Goal: Task Accomplishment & Management: Complete application form

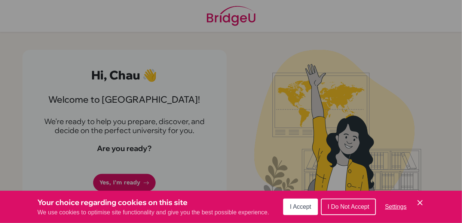
click at [304, 205] on span "I Accept" at bounding box center [300, 206] width 21 height 6
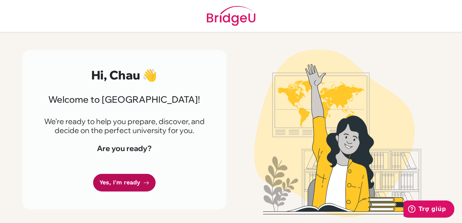
click at [134, 188] on link "Yes, I'm ready" at bounding box center [124, 183] width 63 height 18
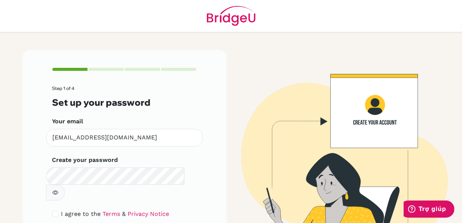
click at [65, 185] on button "button" at bounding box center [55, 193] width 19 height 16
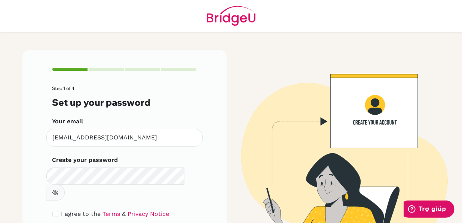
click at [201, 200] on div "Step 1 of 4 Set up your password Your email chaulh.sthl@thschool.edu.vn Invalid…" at bounding box center [124, 161] width 204 height 222
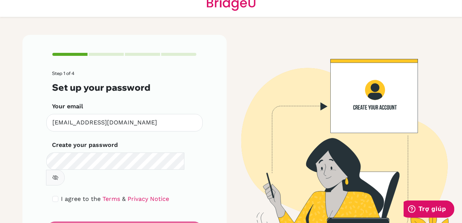
scroll to position [30, 0]
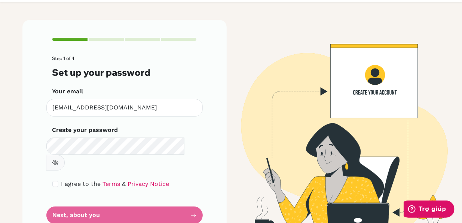
click at [159, 197] on form "Step 1 of 4 Set up your password Your email chaulh.sthl@thschool.edu.vn Invalid…" at bounding box center [124, 140] width 145 height 168
click at [167, 194] on form "Step 1 of 4 Set up your password Your email chaulh.sthl@thschool.edu.vn Invalid…" at bounding box center [124, 140] width 145 height 168
click at [66, 203] on form "Step 1 of 4 Set up your password Your email chaulh.sthl@thschool.edu.vn Invalid…" at bounding box center [124, 140] width 145 height 168
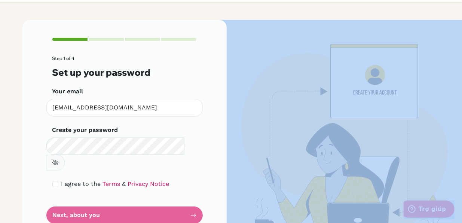
click at [66, 203] on form "Step 1 of 4 Set up your password Your email chaulh.sthl@thschool.edu.vn Invalid…" at bounding box center [124, 140] width 145 height 168
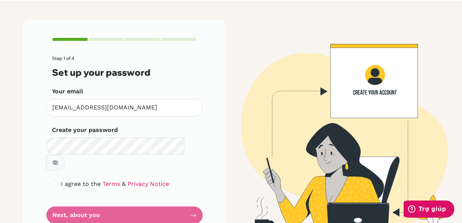
click at [169, 198] on form "Step 1 of 4 Set up your password Your email chaulh.sthl@thschool.edu.vn Invalid…" at bounding box center [124, 140] width 145 height 168
click at [197, 200] on div "Step 1 of 4 Set up your password Your email chaulh.sthl@thschool.edu.vn Invalid…" at bounding box center [124, 131] width 204 height 222
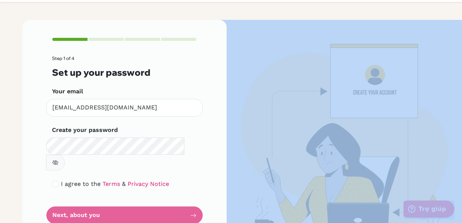
click at [197, 200] on div "Step 1 of 4 Set up your password Your email chaulh.sthl@thschool.edu.vn Invalid…" at bounding box center [124, 131] width 204 height 222
click at [65, 155] on button "button" at bounding box center [55, 163] width 19 height 16
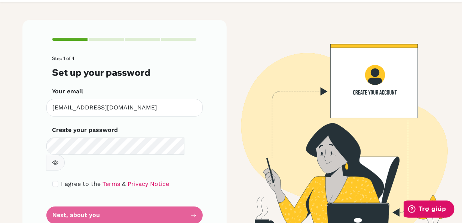
click at [203, 179] on div "Step 1 of 4 Set up your password Your email chaulh.sthl@thschool.edu.vn Invalid…" at bounding box center [124, 131] width 204 height 222
click at [52, 181] on input "checkbox" at bounding box center [55, 184] width 6 height 6
checkbox input "true"
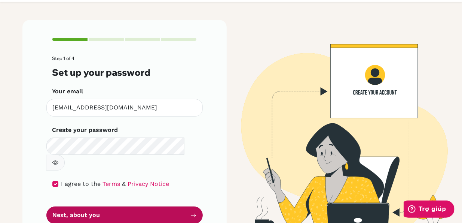
click at [191, 212] on icon "submit" at bounding box center [194, 215] width 6 height 6
